Goal: Task Accomplishment & Management: Manage account settings

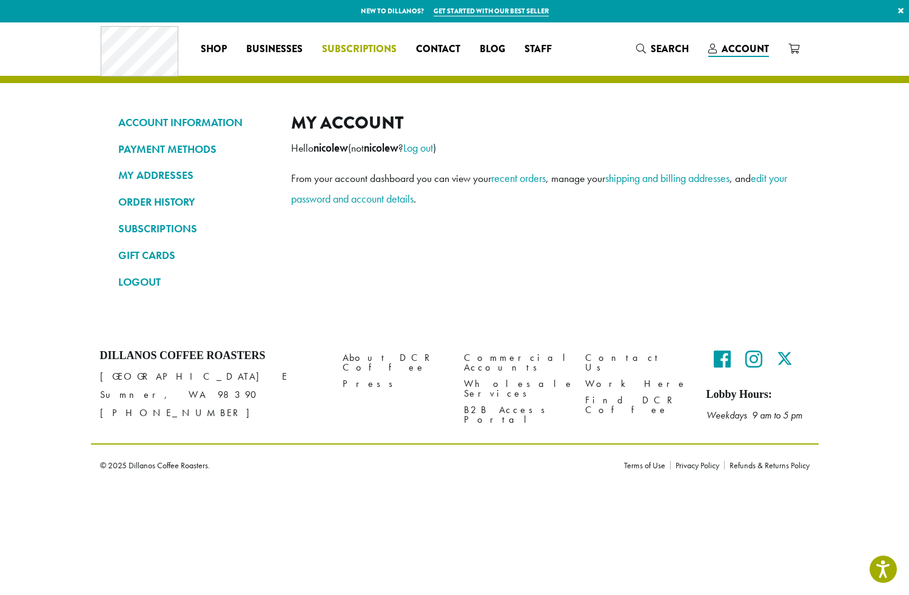
click at [357, 53] on span "Subscriptions" at bounding box center [359, 49] width 75 height 15
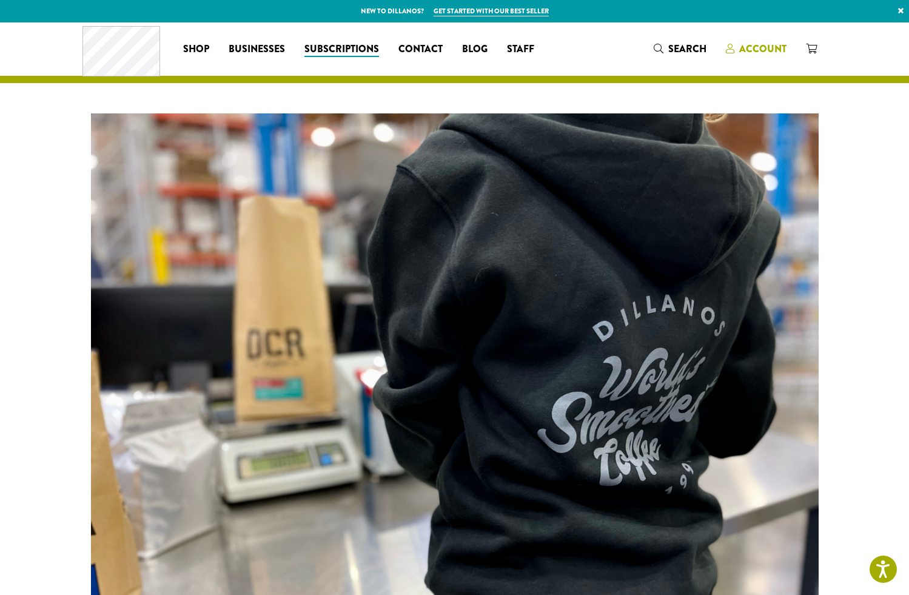
click at [753, 52] on span "Account" at bounding box center [762, 49] width 47 height 14
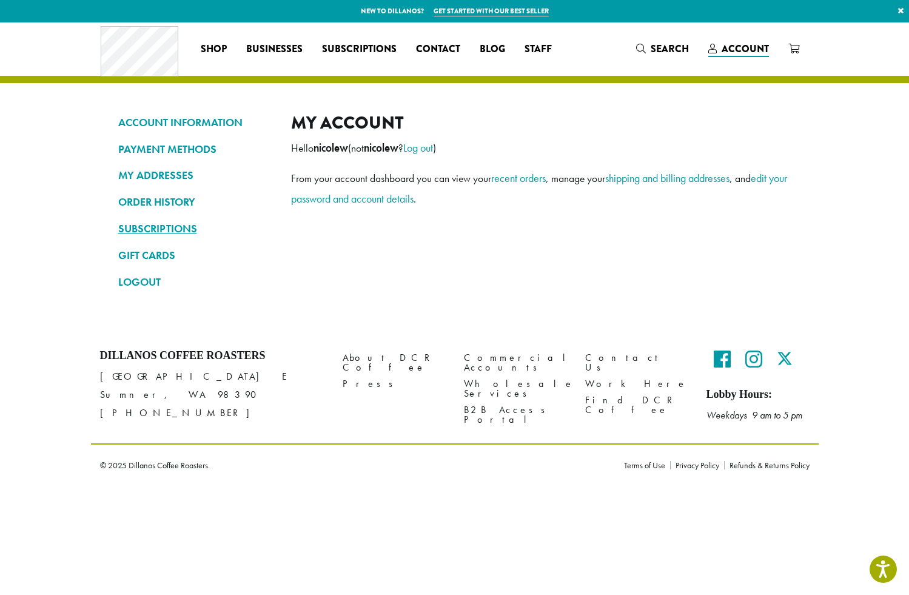
click at [167, 228] on link "SUBSCRIPTIONS" at bounding box center [195, 228] width 155 height 21
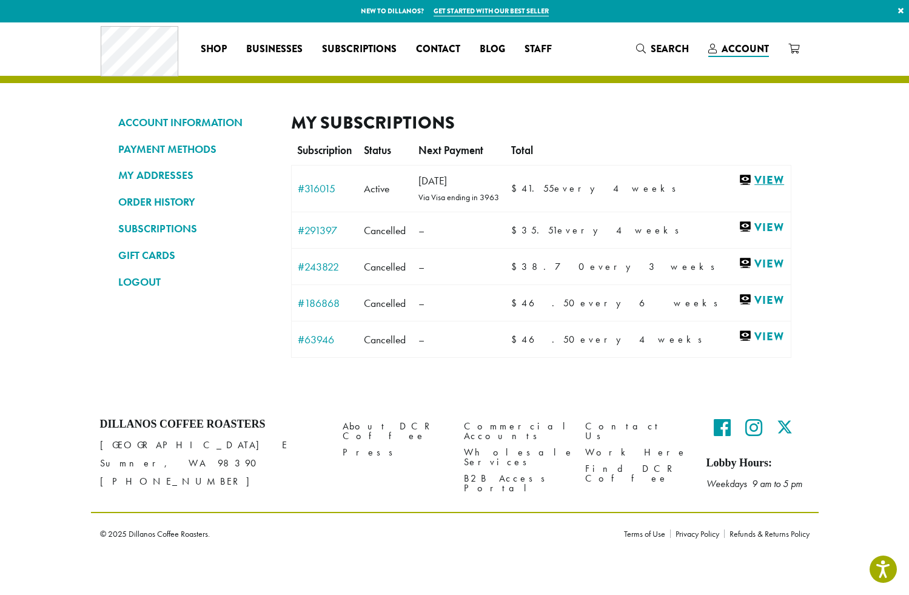
click at [750, 177] on link "View" at bounding box center [761, 180] width 45 height 15
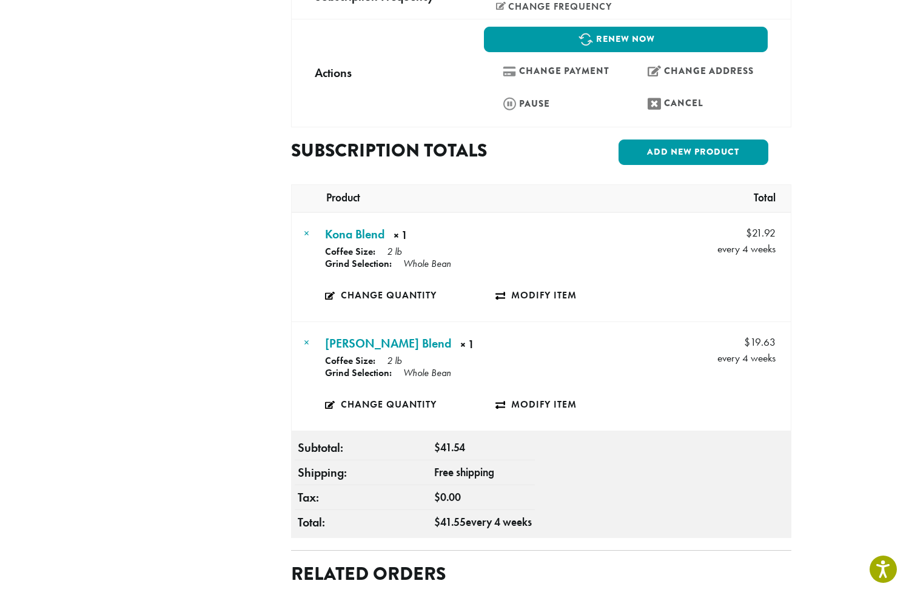
scroll to position [385, 0]
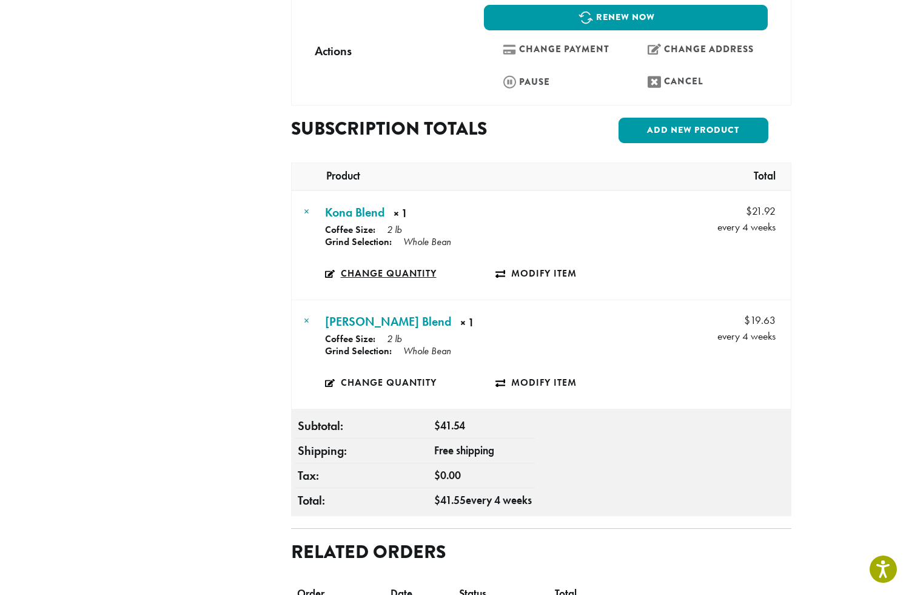
click at [383, 260] on link "Change quantity" at bounding box center [410, 274] width 171 height 28
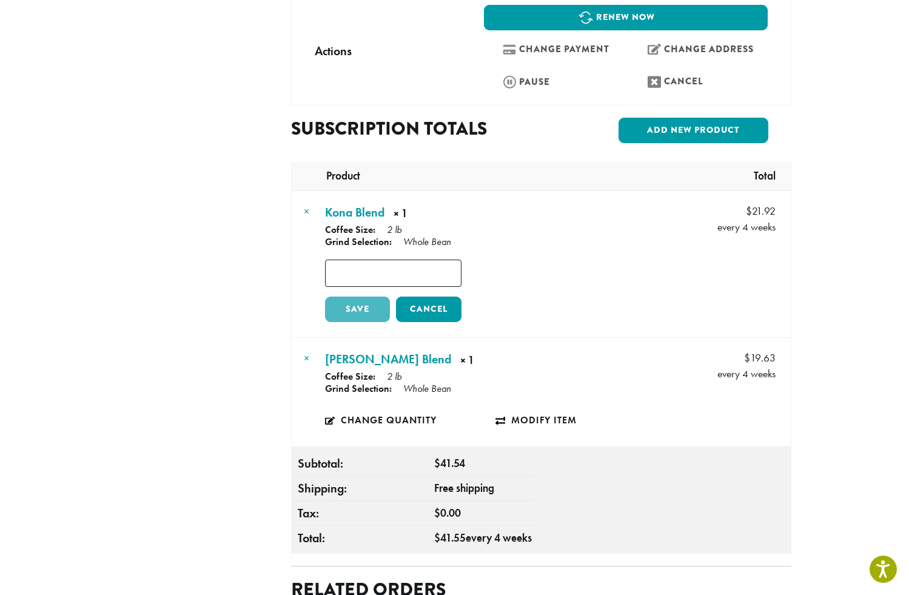
type input "*"
click at [453, 260] on input "*" at bounding box center [393, 273] width 136 height 27
click at [357, 297] on link "Save" at bounding box center [358, 309] width 66 height 25
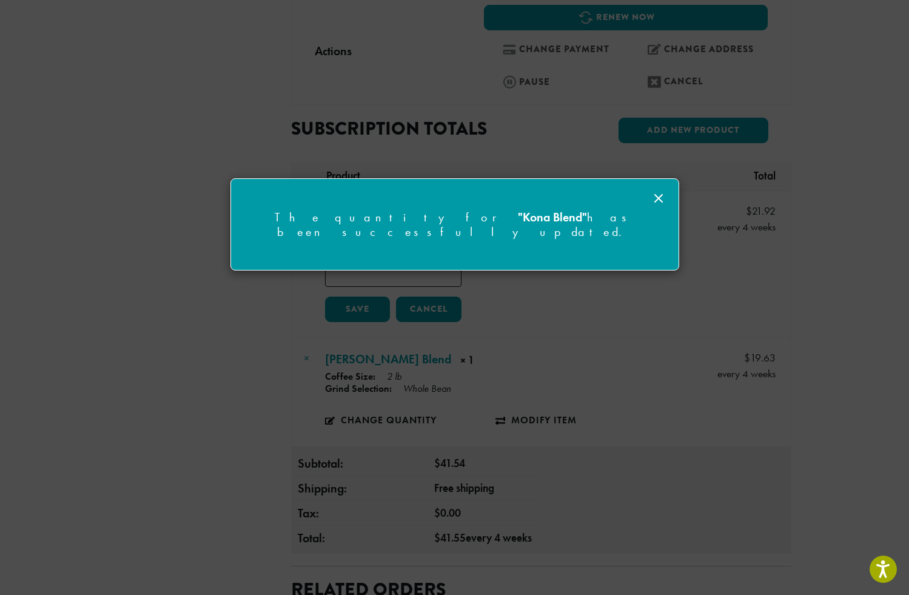
click at [660, 196] on icon at bounding box center [658, 198] width 15 height 15
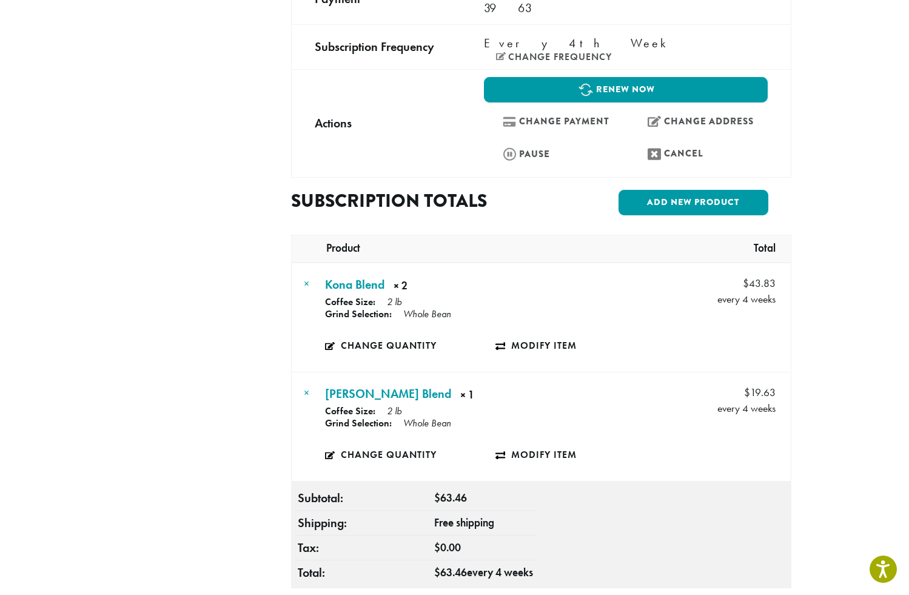
scroll to position [335, 0]
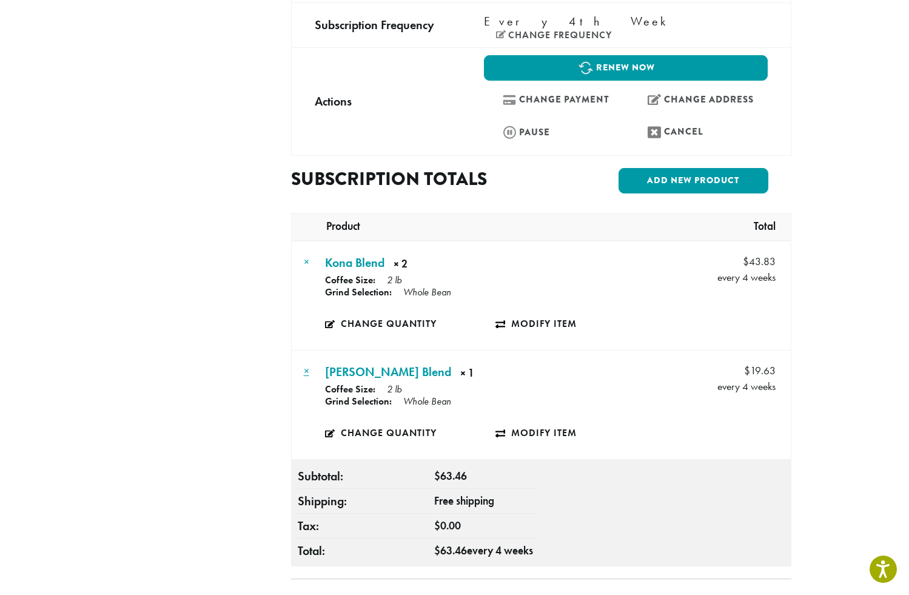
click at [305, 364] on link "×" at bounding box center [306, 371] width 5 height 14
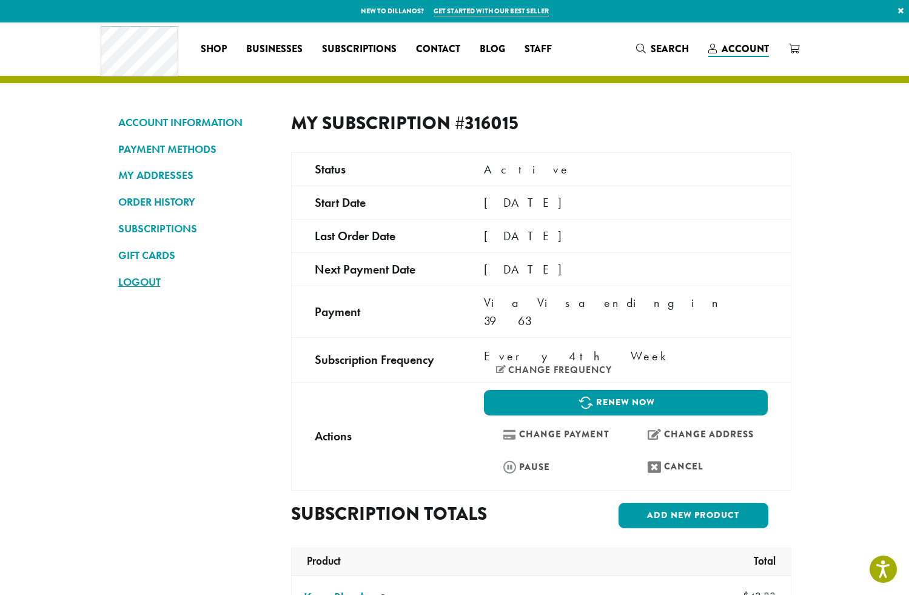
click at [138, 283] on link "LOGOUT" at bounding box center [195, 282] width 155 height 21
